Goal: Task Accomplishment & Management: Use online tool/utility

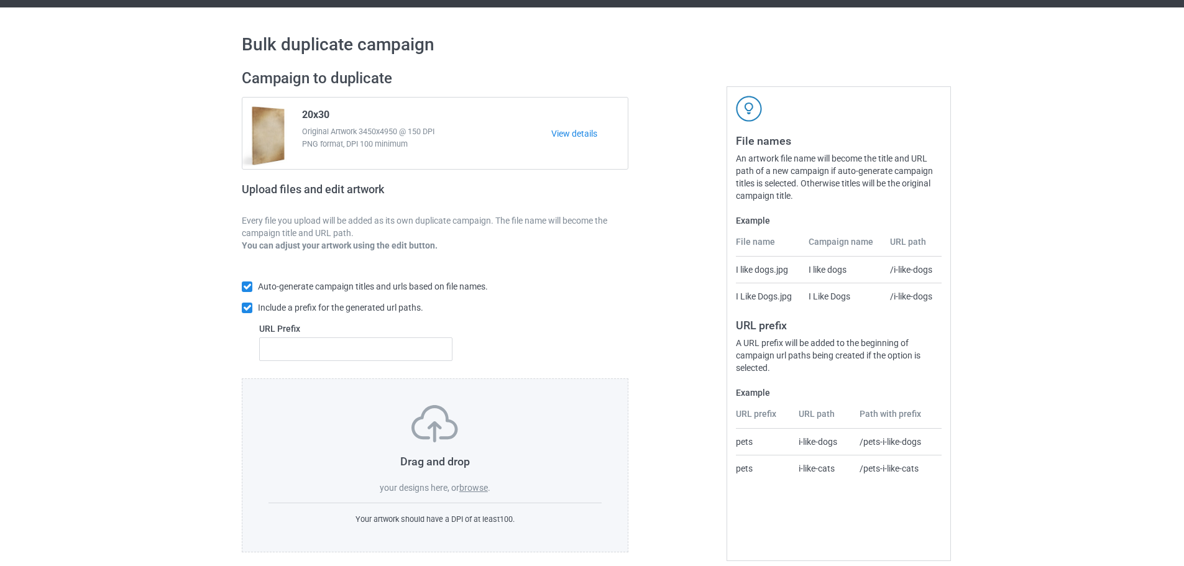
scroll to position [40, 0]
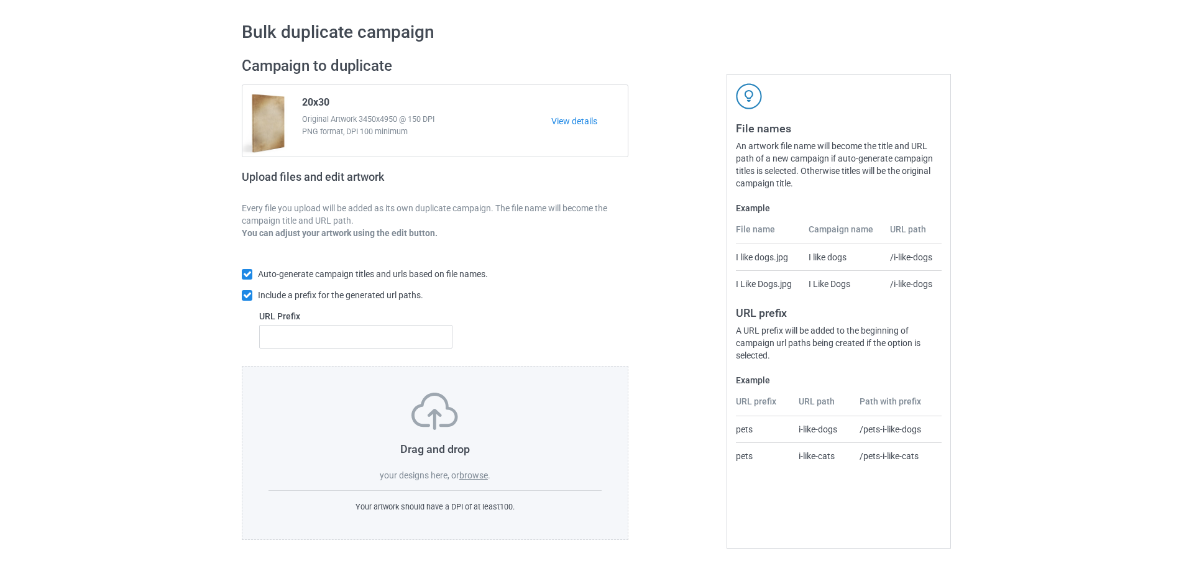
click at [465, 476] on label "browse" at bounding box center [473, 475] width 29 height 10
click at [0, 0] on input "browse" at bounding box center [0, 0] width 0 height 0
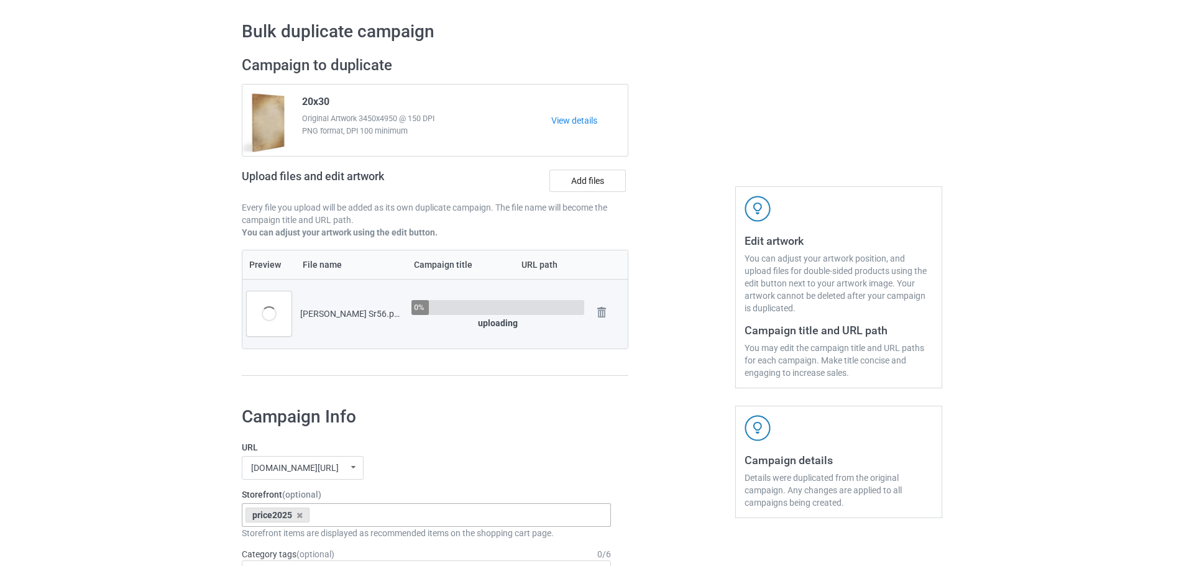
scroll to position [226, 0]
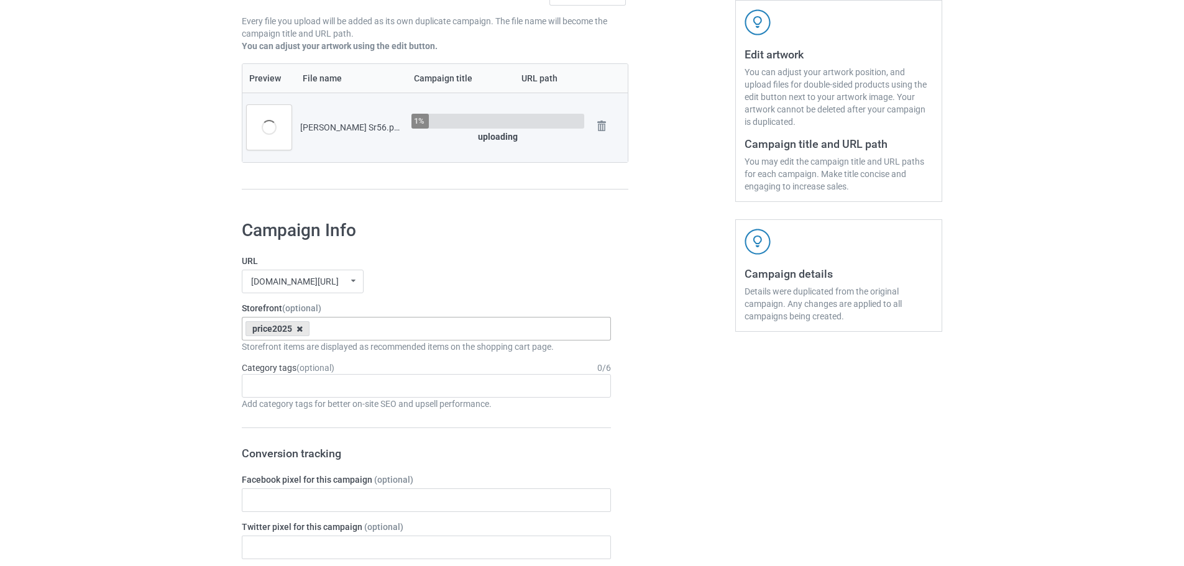
click at [298, 332] on icon at bounding box center [299, 329] width 6 height 8
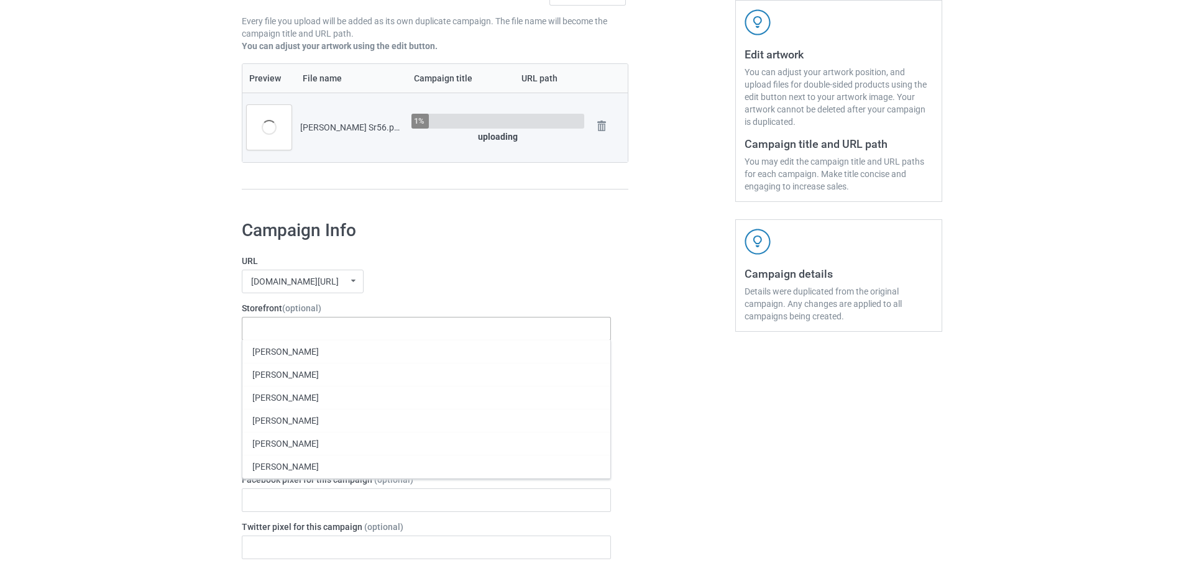
click at [441, 272] on div "[DOMAIN_NAME][URL] [DOMAIN_NAME][URL] [DOMAIN_NAME][URL] 63fb7ea997fa79002d2400…" at bounding box center [426, 282] width 369 height 24
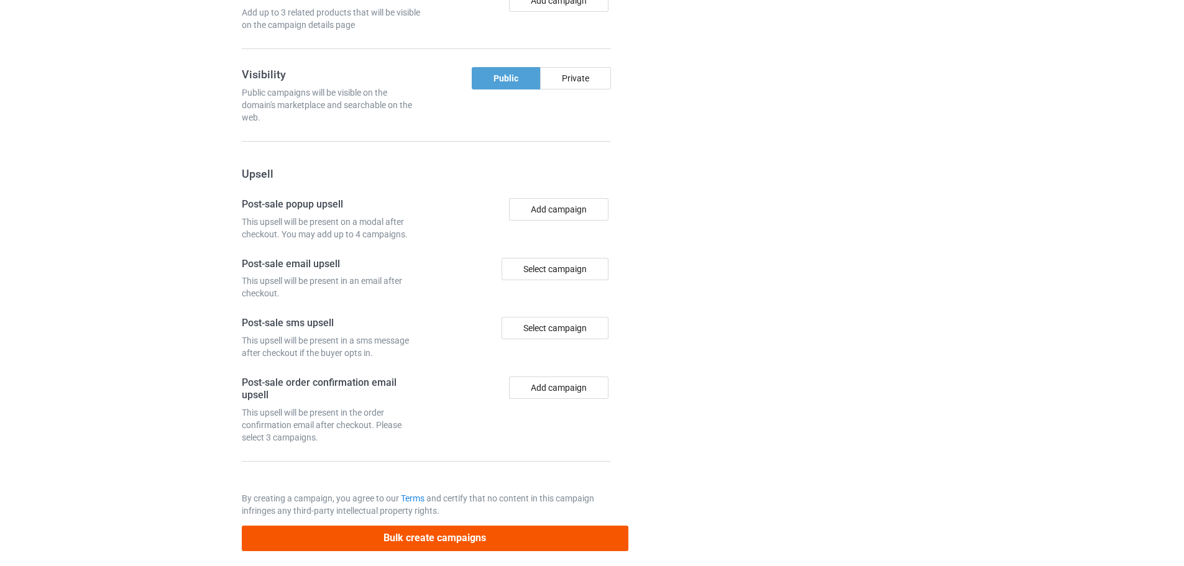
scroll to position [1030, 0]
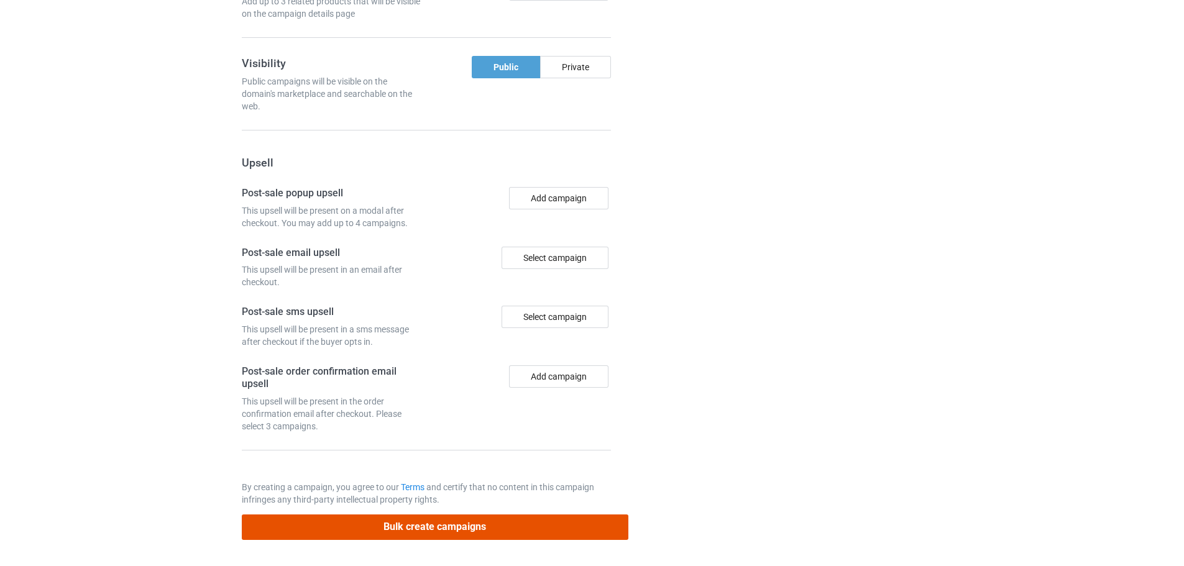
click at [459, 521] on button "Bulk create campaigns" at bounding box center [435, 527] width 387 height 25
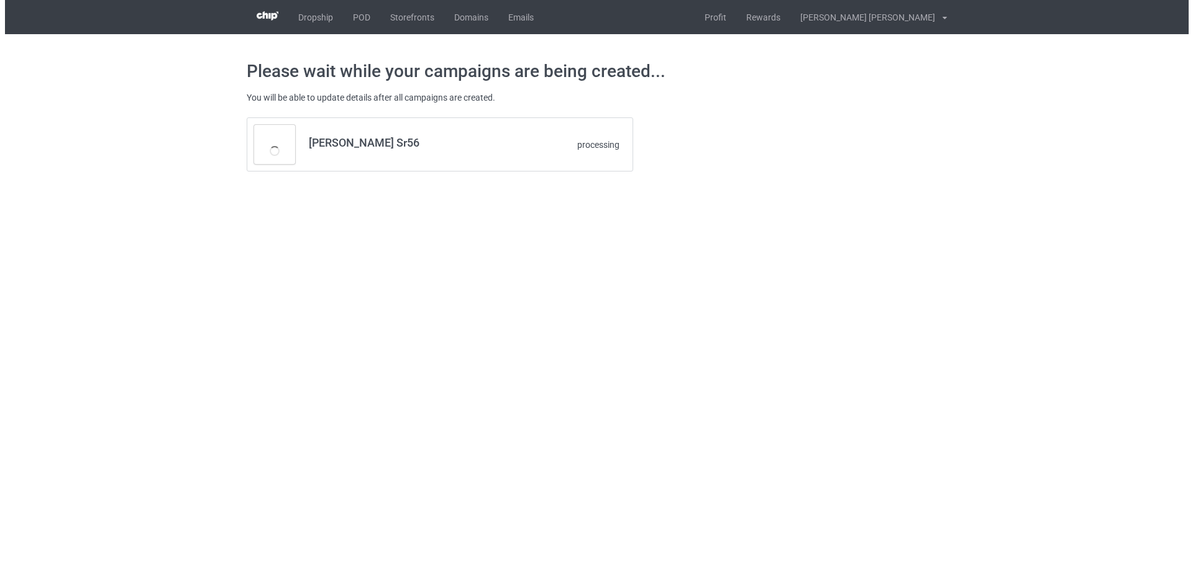
scroll to position [0, 0]
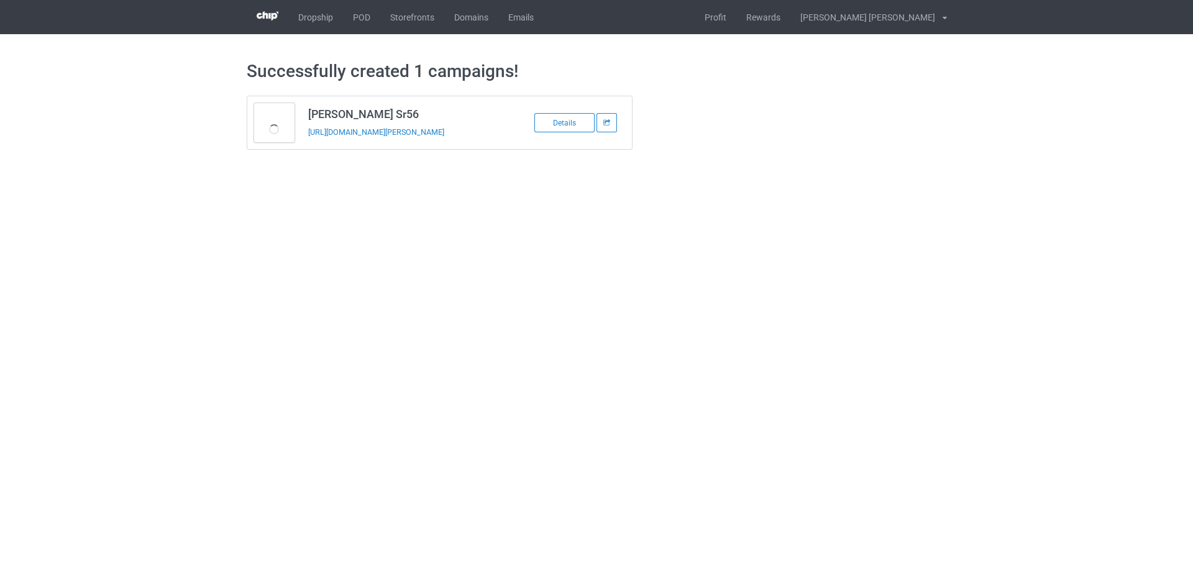
click at [365, 145] on td "[PERSON_NAME] Sr56 [URL][DOMAIN_NAME][PERSON_NAME]" at bounding box center [406, 122] width 210 height 53
copy tbody "[PERSON_NAME] Sr56"
